Goal: Information Seeking & Learning: Learn about a topic

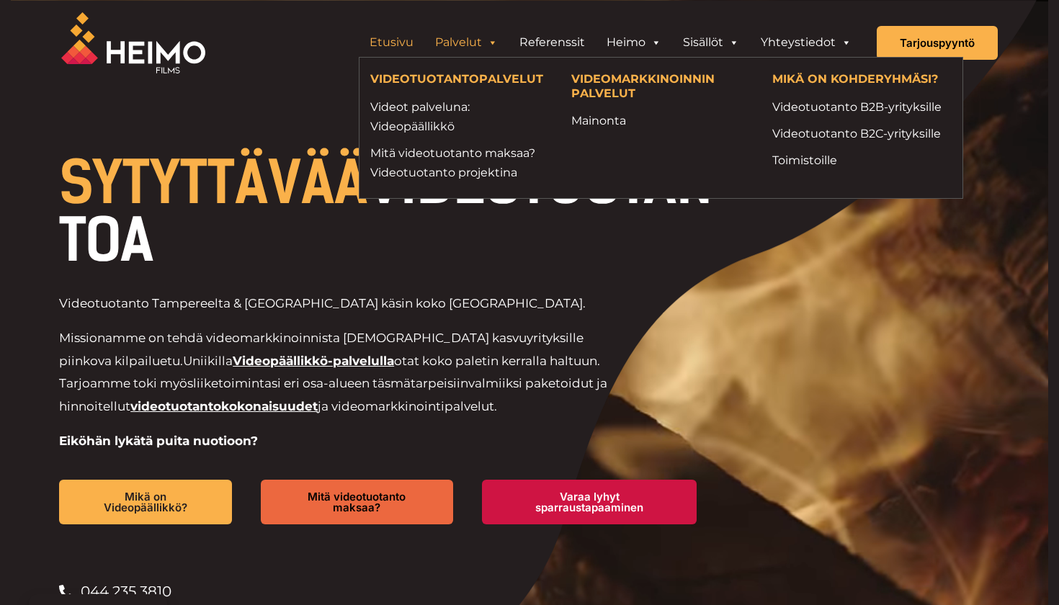
click at [449, 48] on link "Palvelut" at bounding box center [466, 42] width 84 height 29
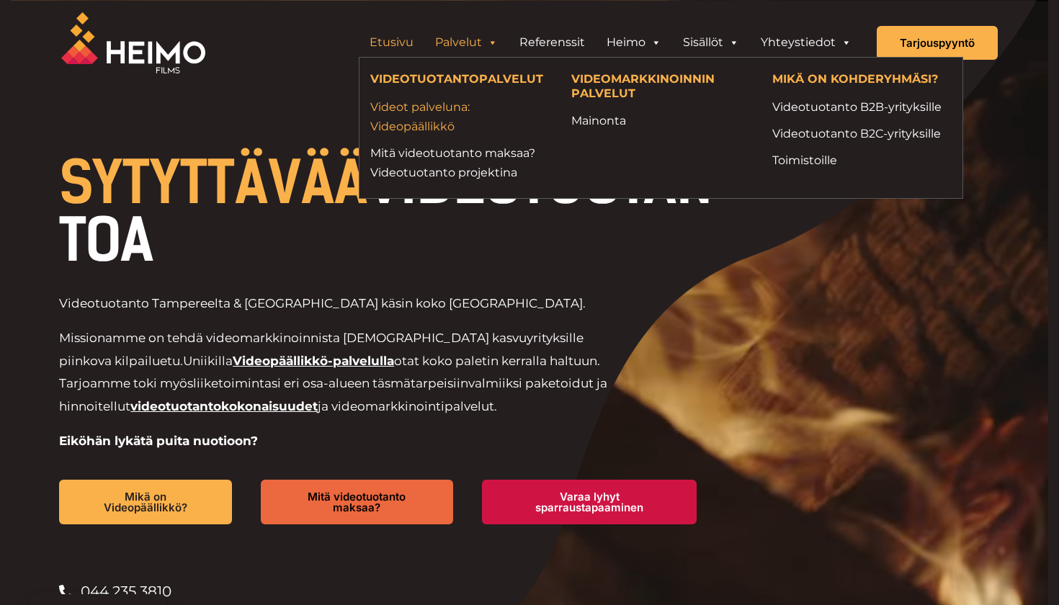
click at [420, 111] on link "Videot palveluna: Videopäällikkö" at bounding box center [459, 116] width 179 height 39
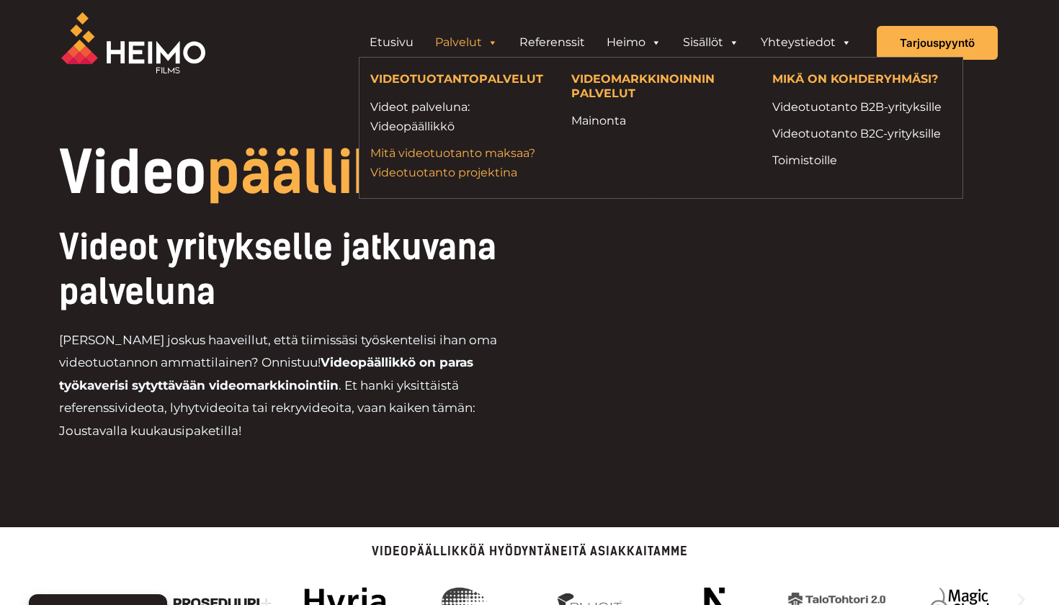
click at [459, 163] on link "Mitä videotuotanto maksaa? Videotuotanto projektina" at bounding box center [459, 162] width 179 height 39
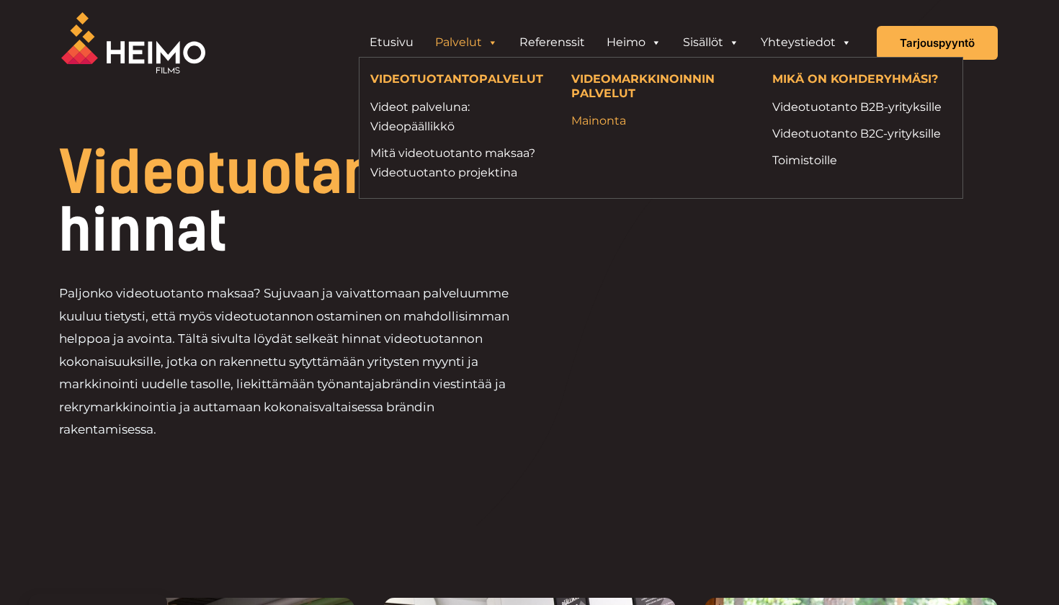
click at [587, 114] on link "Mainonta" at bounding box center [660, 120] width 179 height 19
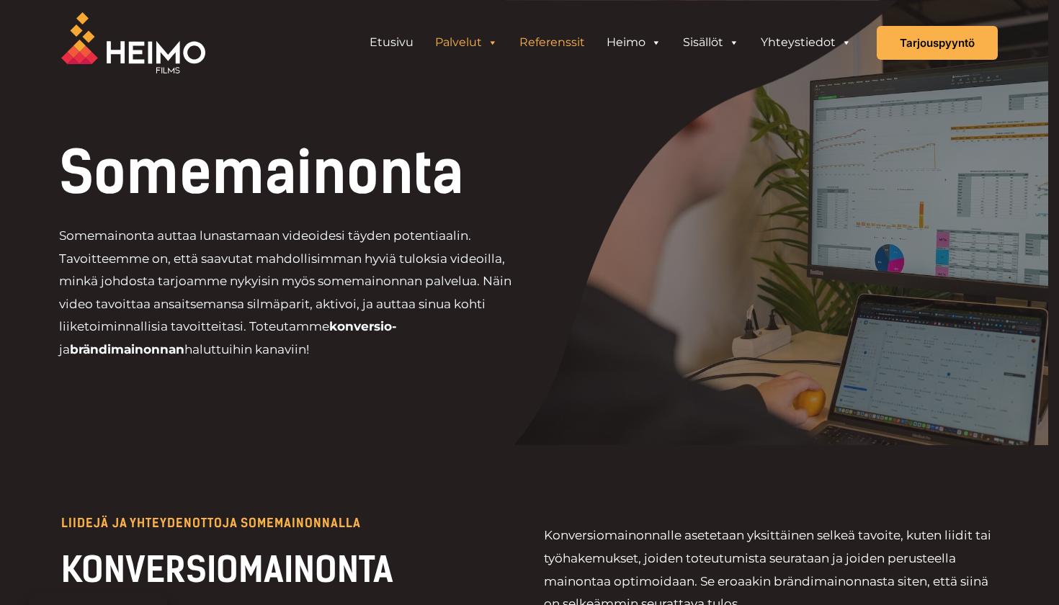
click at [549, 47] on link "Referenssit" at bounding box center [551, 42] width 87 height 29
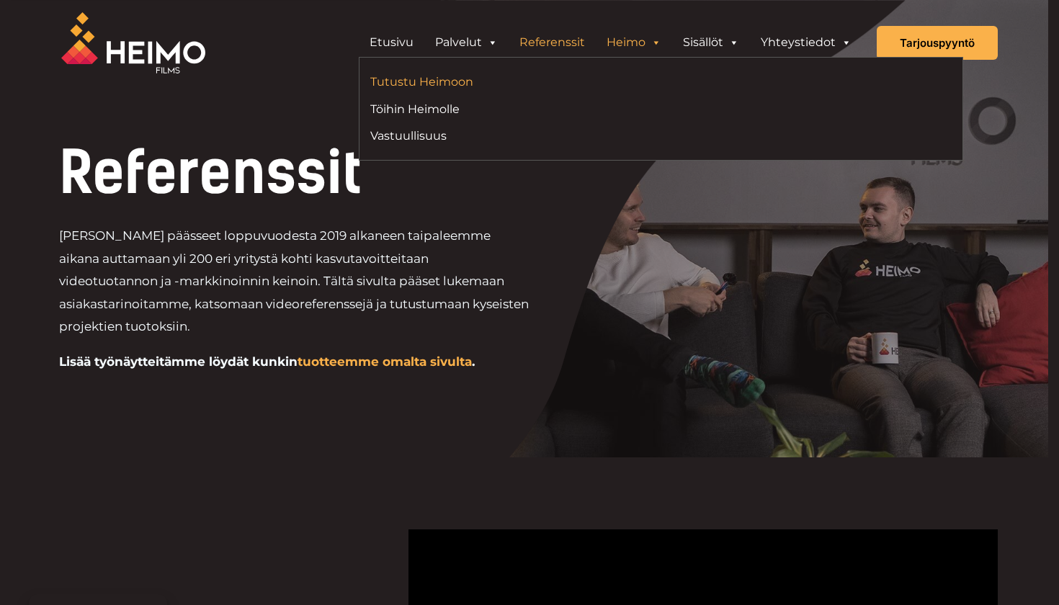
click at [464, 76] on link "Tutustu Heimoon" at bounding box center [509, 81] width 279 height 19
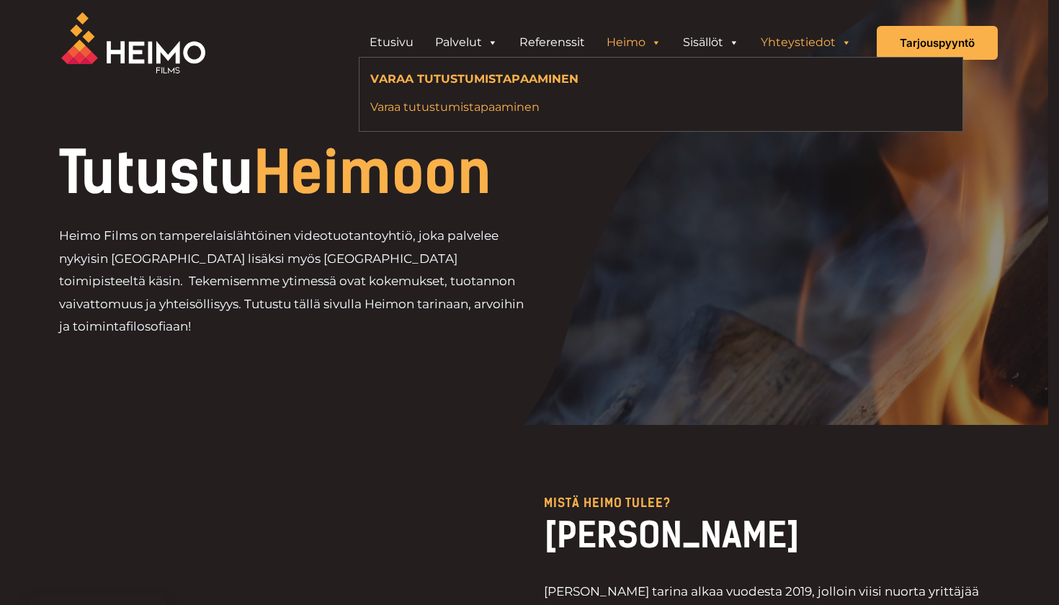
click at [728, 109] on link "Varaa tutustumistapaaminen" at bounding box center [617, 106] width 495 height 19
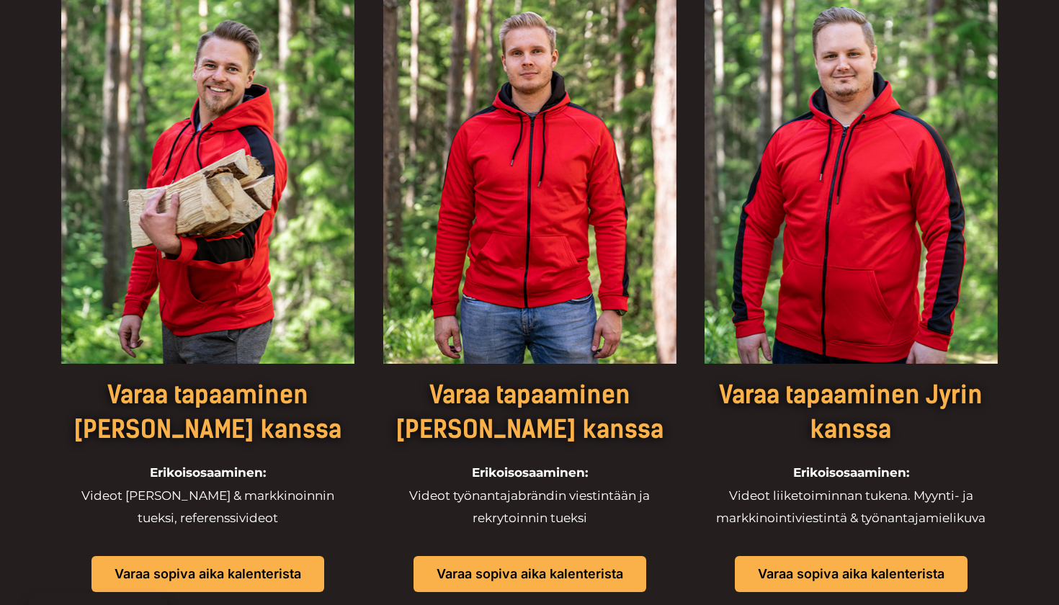
scroll to position [1234, 0]
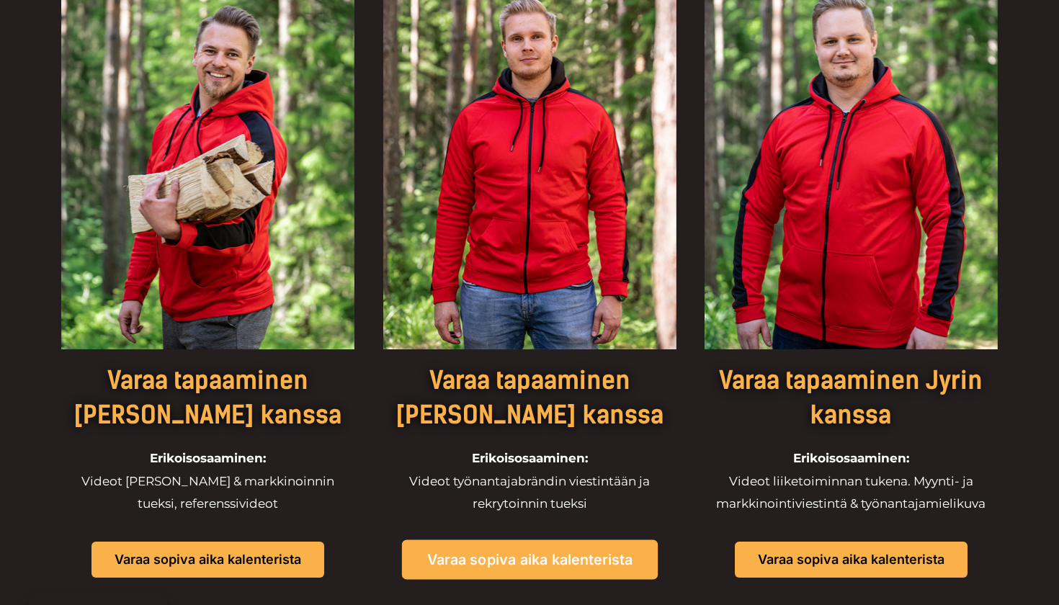
click at [581, 540] on link "Varaa sopiva aika kalenterista" at bounding box center [529, 560] width 256 height 40
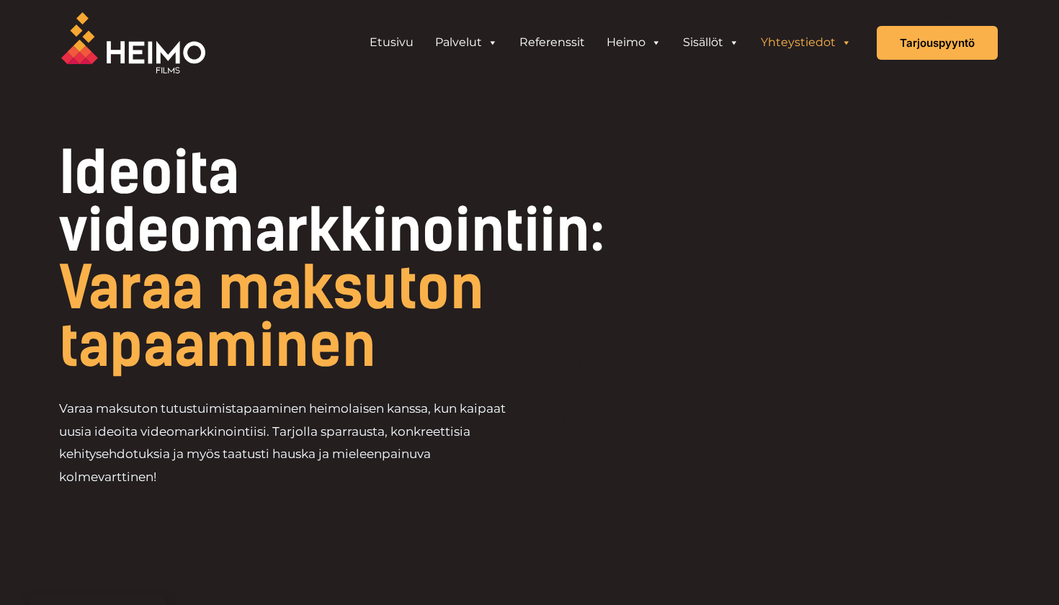
scroll to position [0, 0]
click at [899, 48] on div "Tarjouspyyntö" at bounding box center [936, 43] width 121 height 34
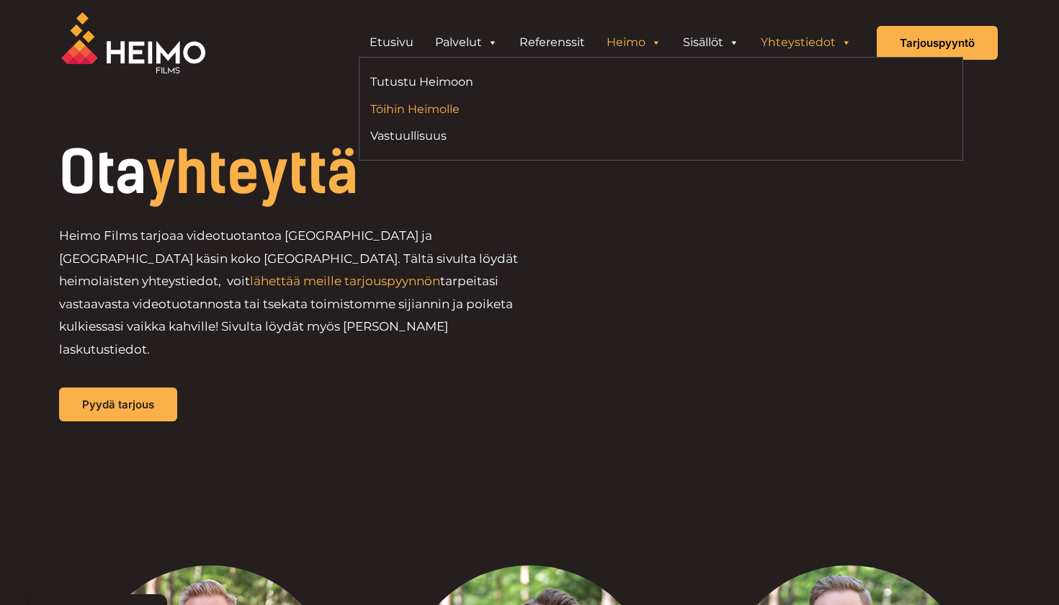
click at [447, 102] on link "Töihin Heimolle" at bounding box center [509, 108] width 279 height 19
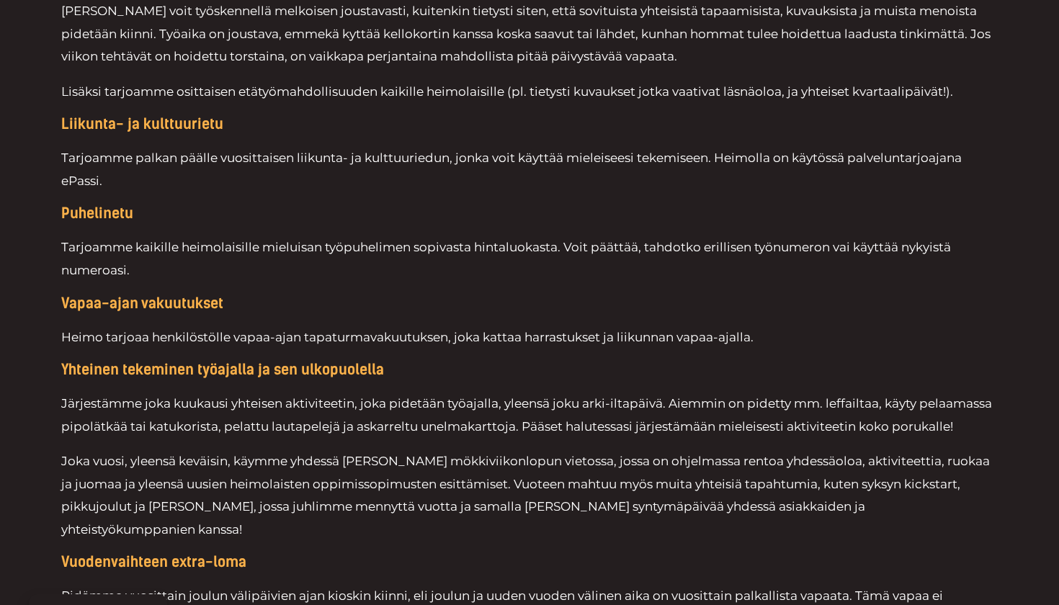
scroll to position [2370, 0]
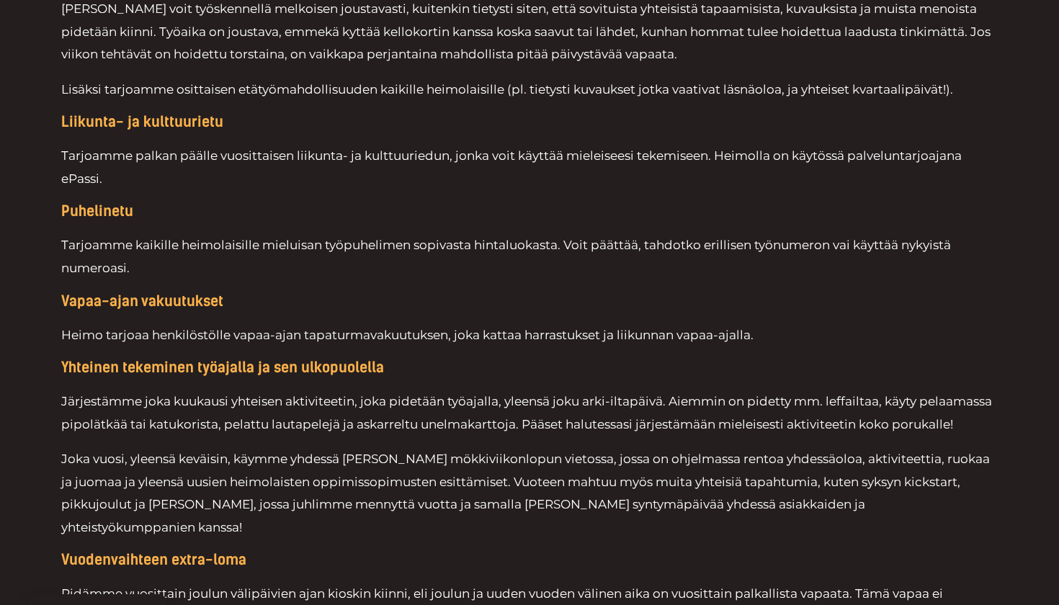
click at [659, 266] on div "Hyvin joustavat työskentelytavat [PERSON_NAME] voit työskennellä melkoisen jous…" at bounding box center [529, 345] width 936 height 758
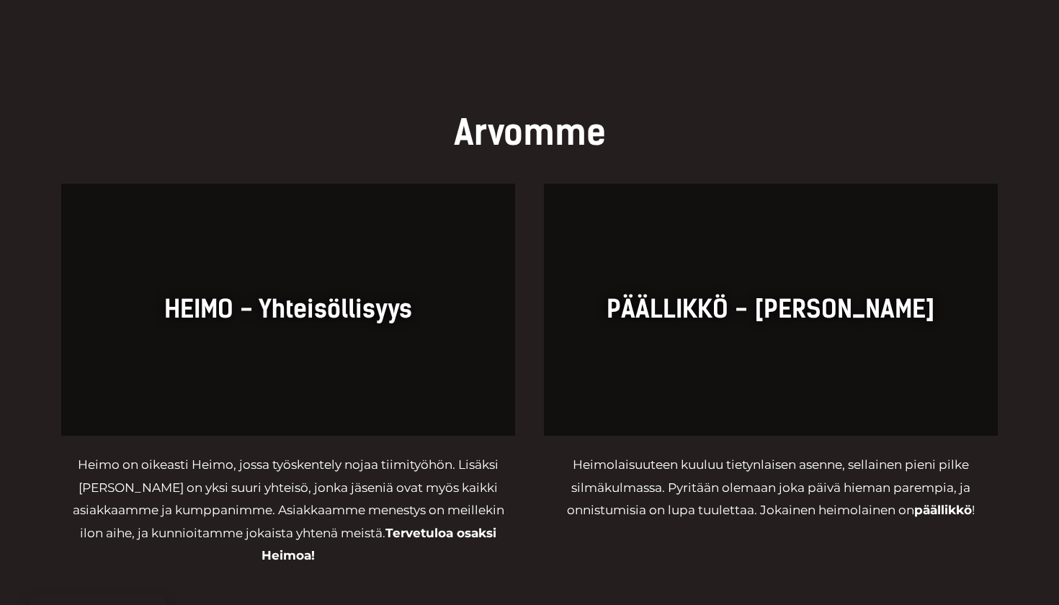
scroll to position [3164, 0]
